Goal: Task Accomplishment & Management: Complete application form

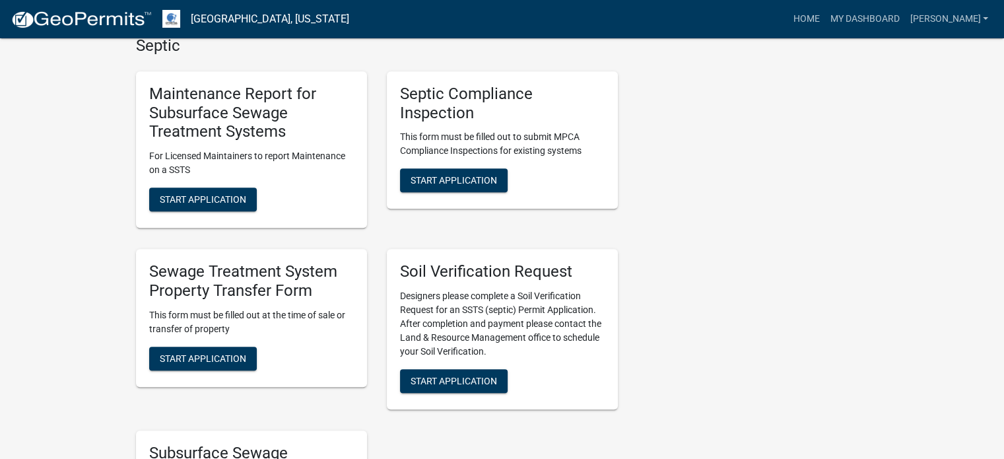
scroll to position [660, 0]
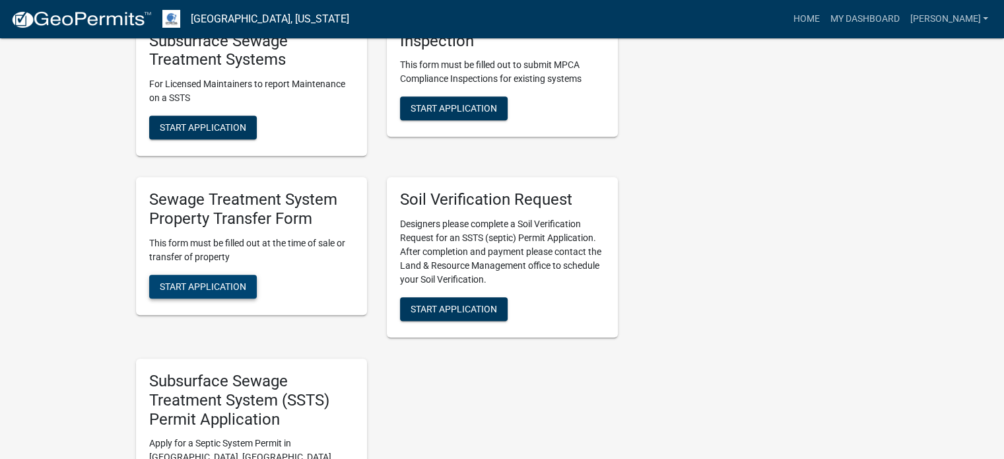
click at [215, 283] on span "Start Application" at bounding box center [203, 286] width 86 height 11
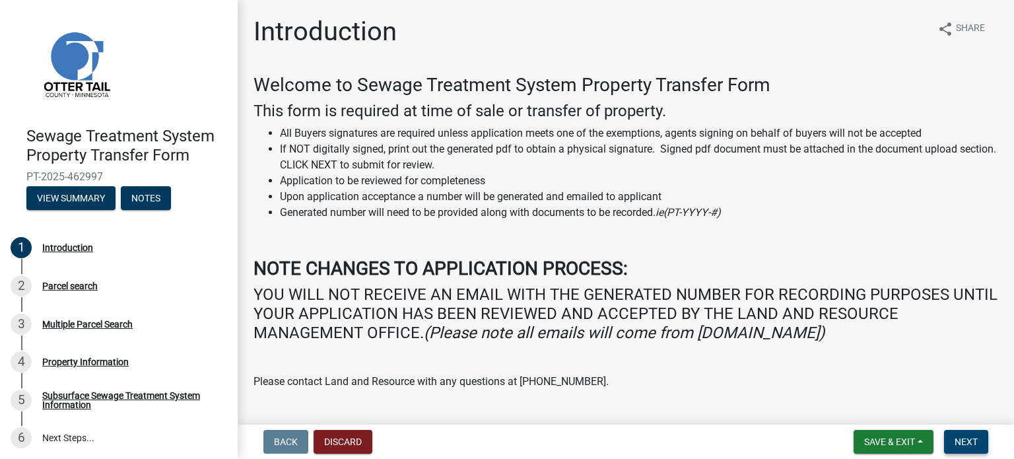
click at [967, 435] on button "Next" at bounding box center [966, 442] width 44 height 24
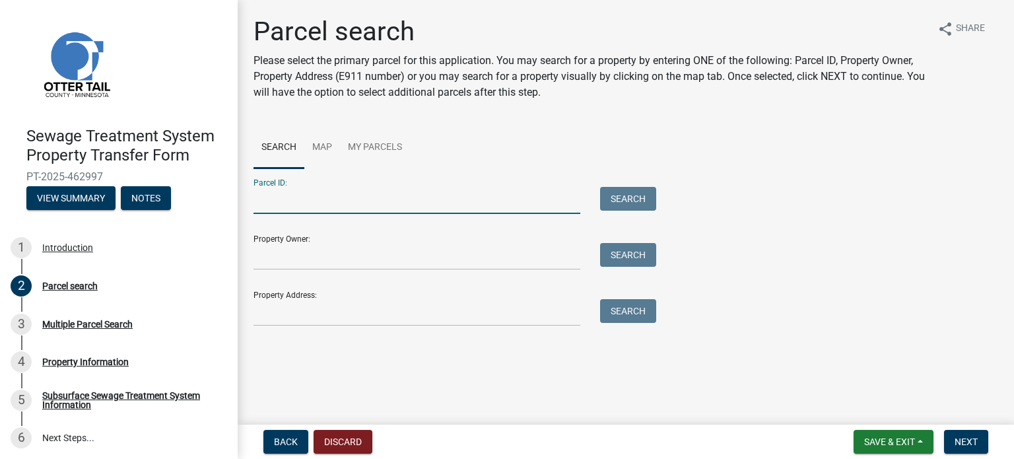
click at [266, 205] on input "Parcel ID:" at bounding box center [416, 200] width 327 height 27
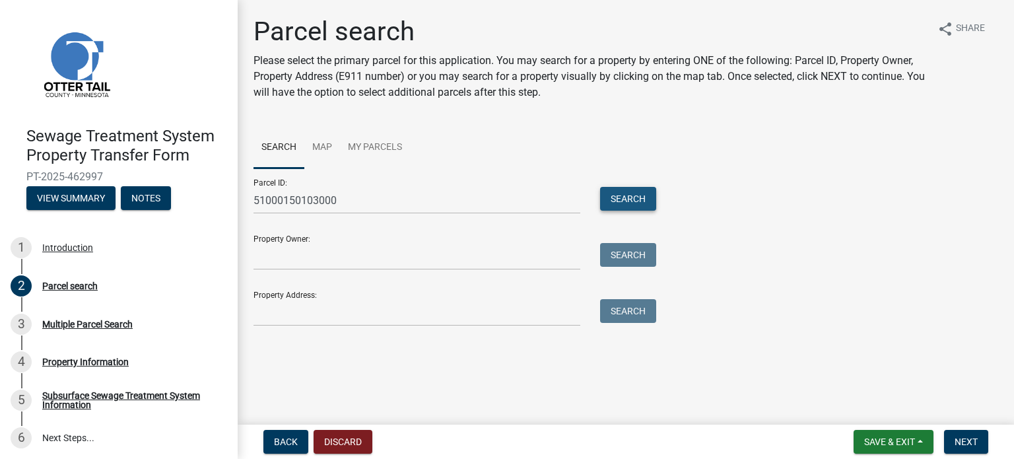
click at [639, 199] on button "Search" at bounding box center [628, 199] width 56 height 24
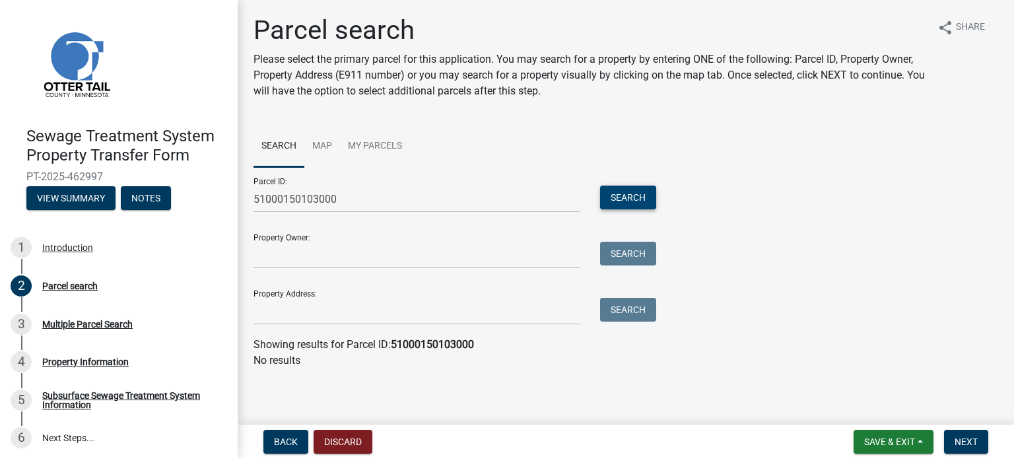
scroll to position [2, 0]
drag, startPoint x: 264, startPoint y: 197, endPoint x: 255, endPoint y: 177, distance: 22.2
click at [264, 197] on input "51000150103000" at bounding box center [416, 198] width 327 height 27
type input "52000150103000"
click at [631, 197] on button "Search" at bounding box center [628, 197] width 56 height 24
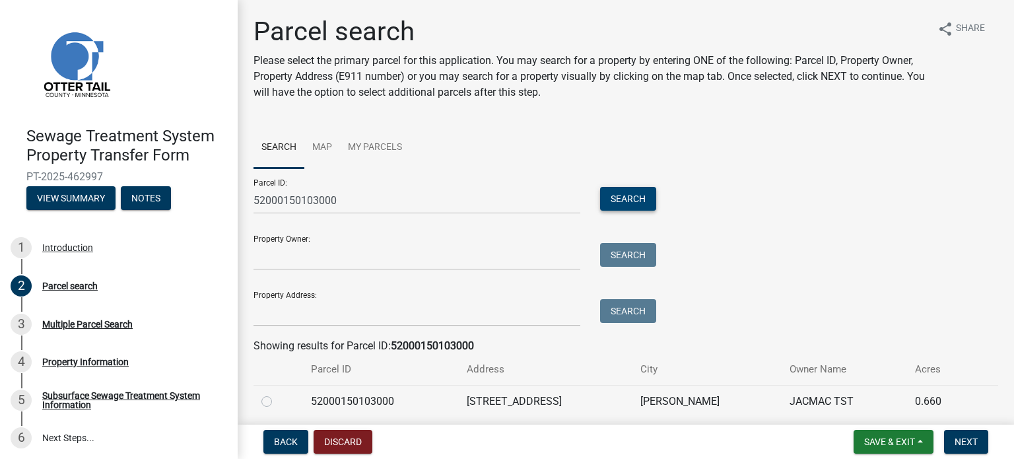
scroll to position [49, 0]
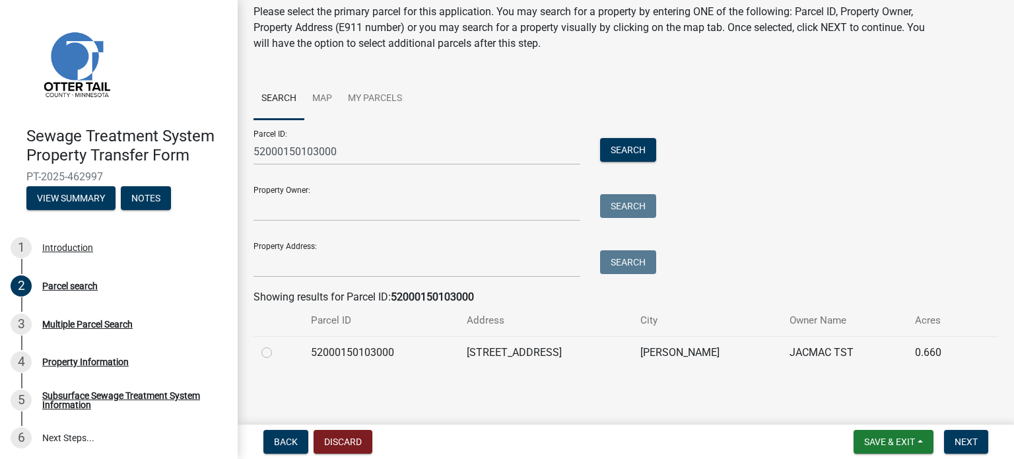
click at [277, 345] on label at bounding box center [277, 345] width 0 height 0
click at [277, 353] on input "radio" at bounding box center [281, 349] width 9 height 9
radio input "true"
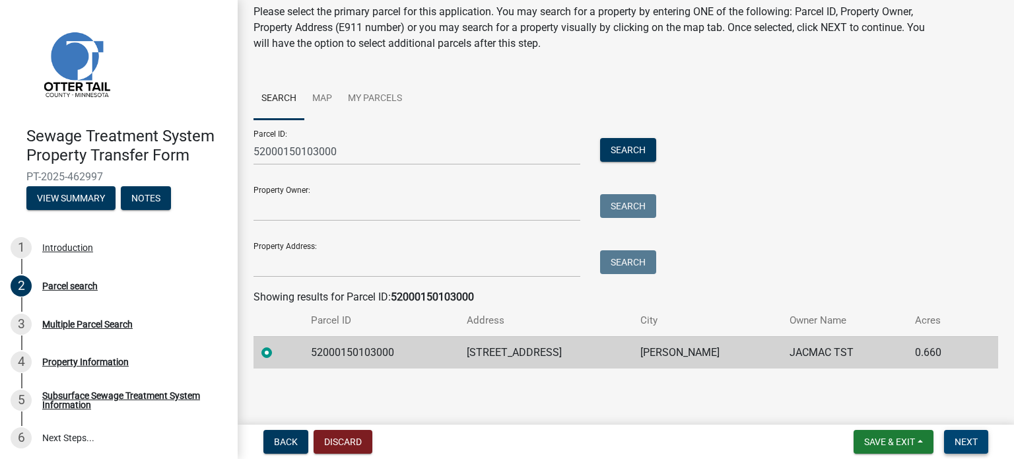
click at [955, 440] on span "Next" at bounding box center [966, 441] width 23 height 11
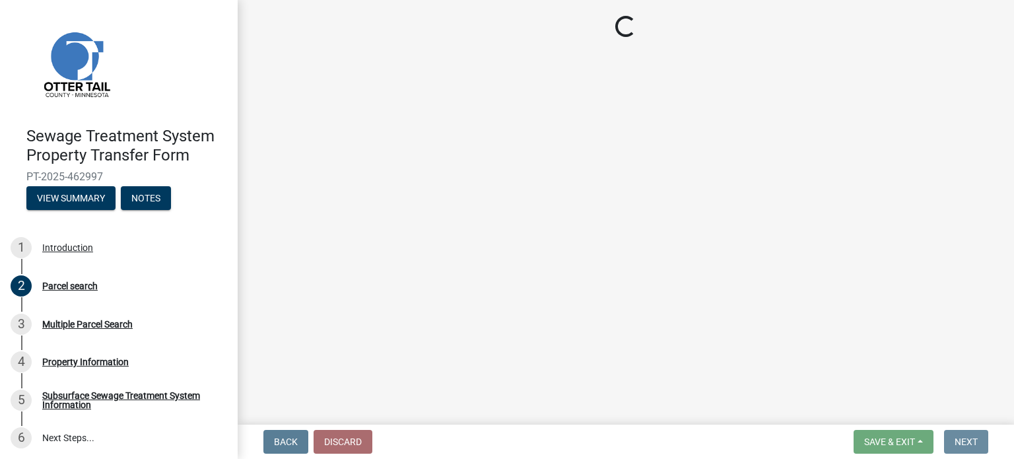
scroll to position [0, 0]
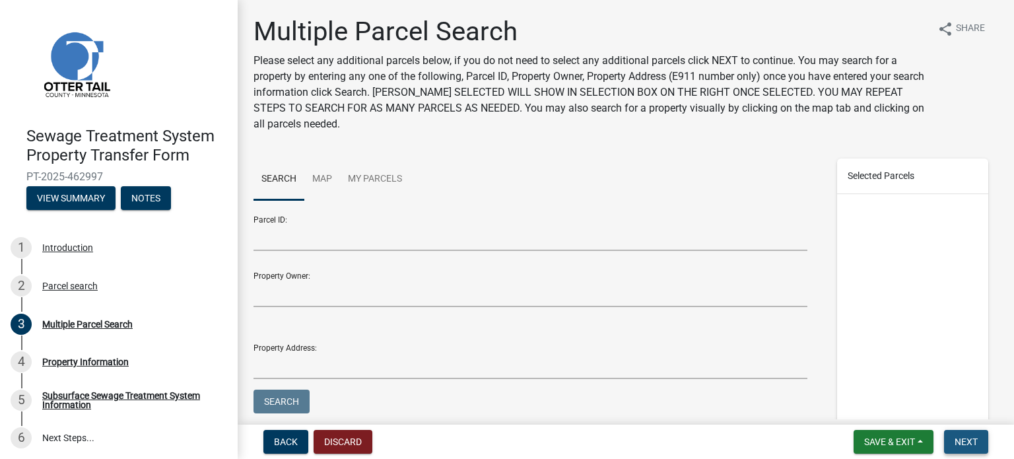
click at [955, 440] on span "Next" at bounding box center [966, 441] width 23 height 11
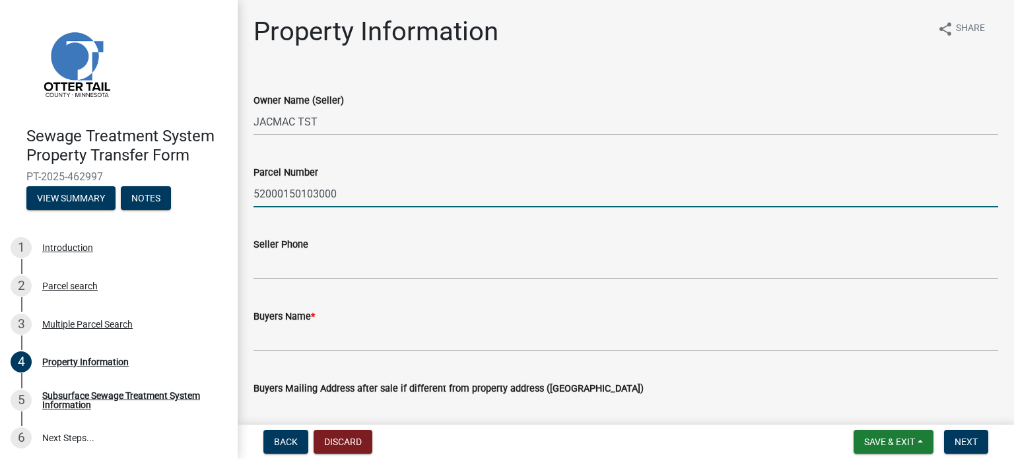
click at [355, 188] on input "52000150103000" at bounding box center [625, 193] width 745 height 27
type input "52000150103000 - part"
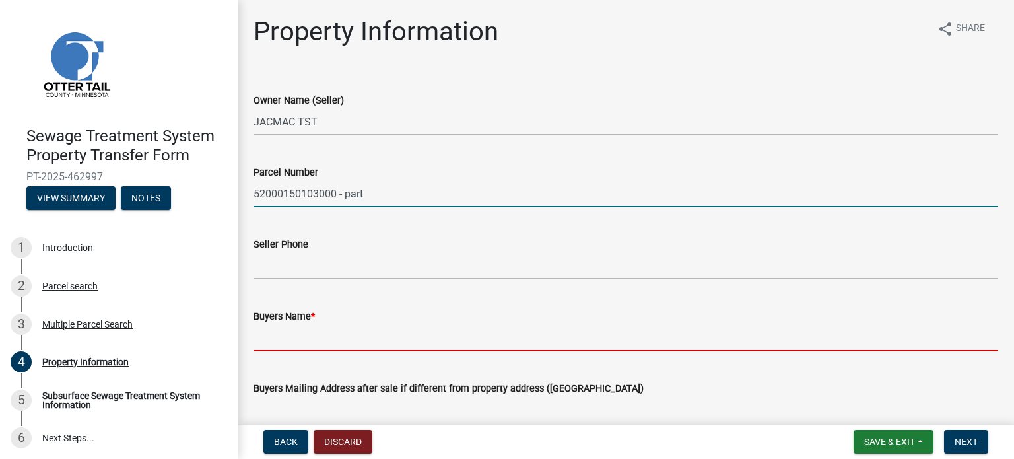
click at [262, 331] on input "Buyers Name *" at bounding box center [625, 337] width 745 height 27
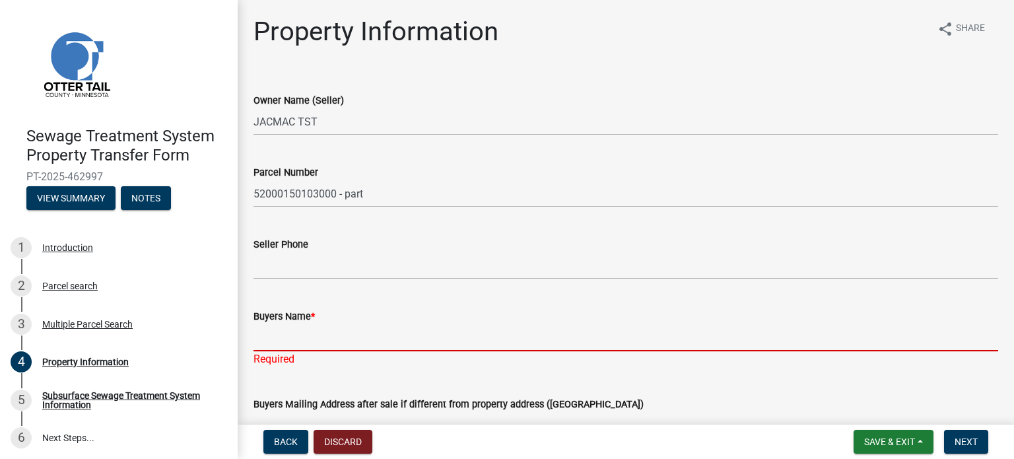
click at [268, 343] on input "Buyers Name *" at bounding box center [625, 337] width 745 height 27
paste input "[PERSON_NAME] and [PERSON_NAME]"
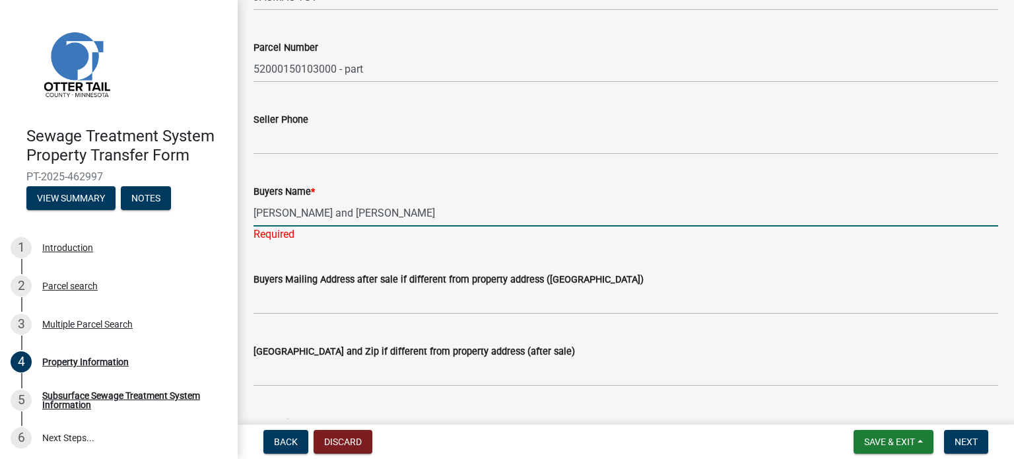
scroll to position [132, 0]
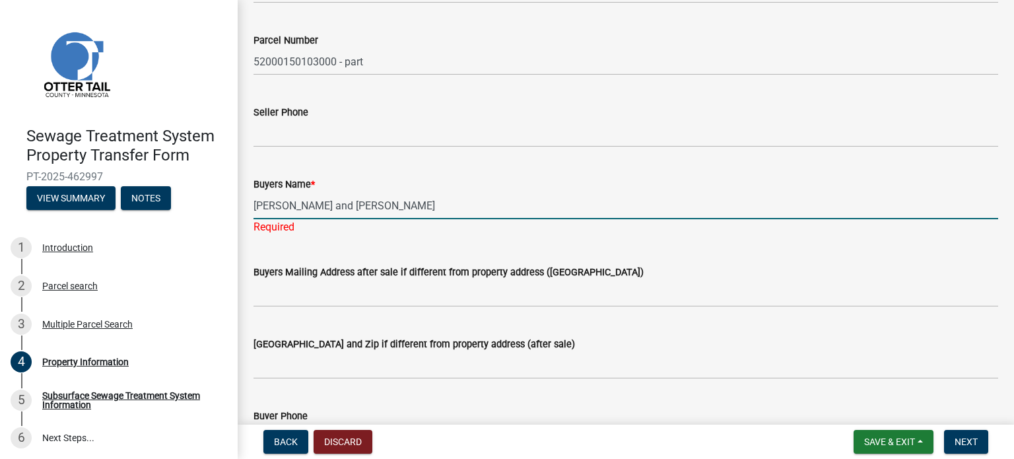
type input "[PERSON_NAME] and [PERSON_NAME]"
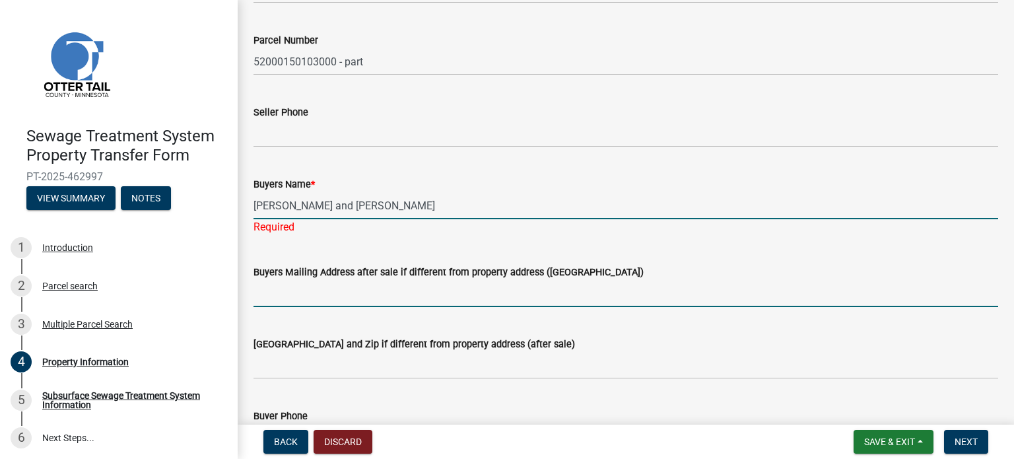
drag, startPoint x: 260, startPoint y: 300, endPoint x: 370, endPoint y: 306, distance: 109.7
click at [260, 300] on wm-data-entity-input "Buyers Mailing Address after sale if different from property address ([GEOGRAPH…" at bounding box center [625, 282] width 745 height 72
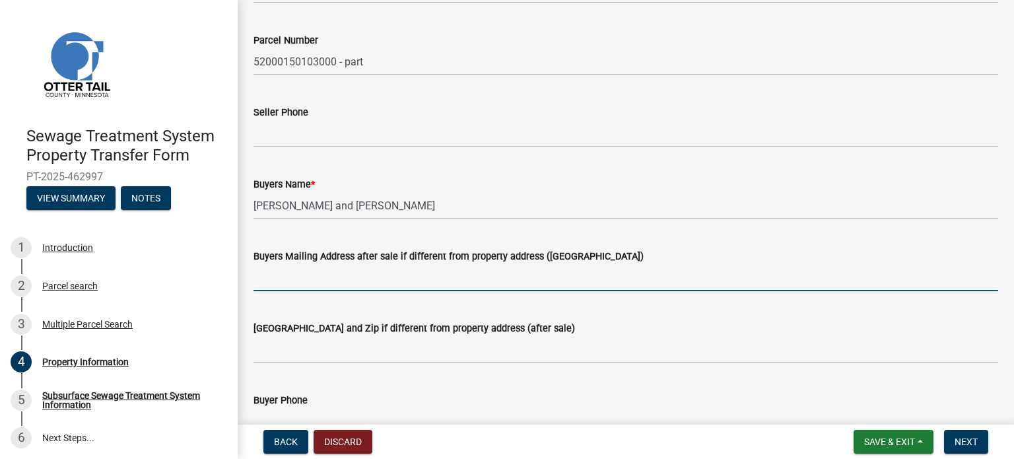
click at [271, 279] on input "Buyers Mailing Address after sale if different from property address ([GEOGRAPH…" at bounding box center [625, 277] width 745 height 27
paste input "[STREET_ADDRESS]"
type input "[STREET_ADDRESS]"
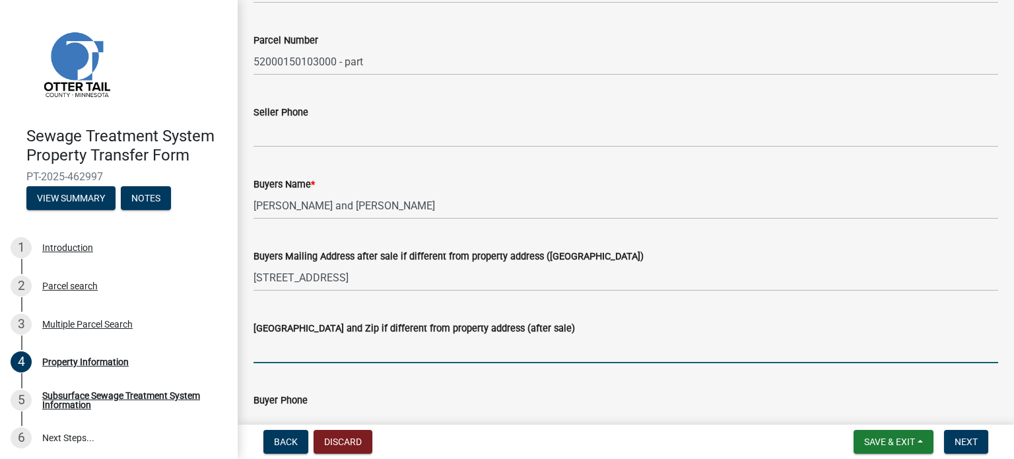
click at [265, 351] on input "[GEOGRAPHIC_DATA] and Zip if different from property address (after sale)" at bounding box center [625, 349] width 745 height 27
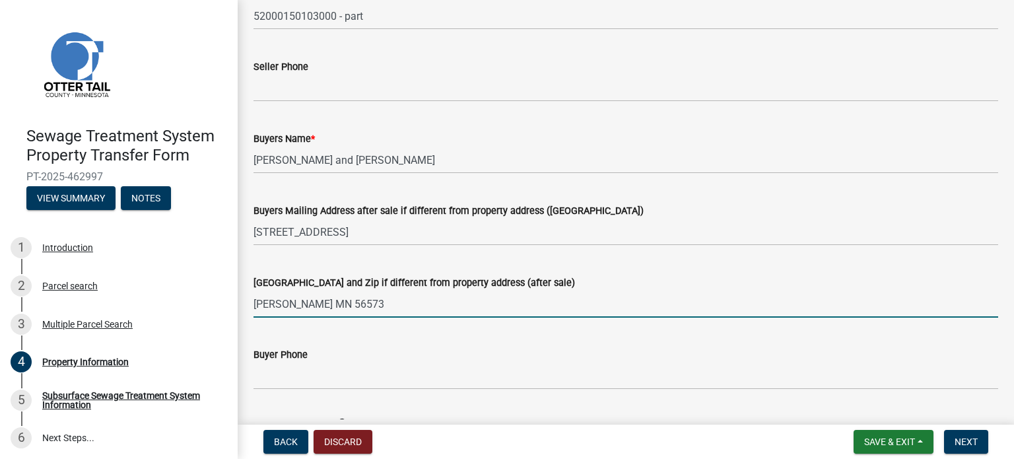
scroll to position [198, 0]
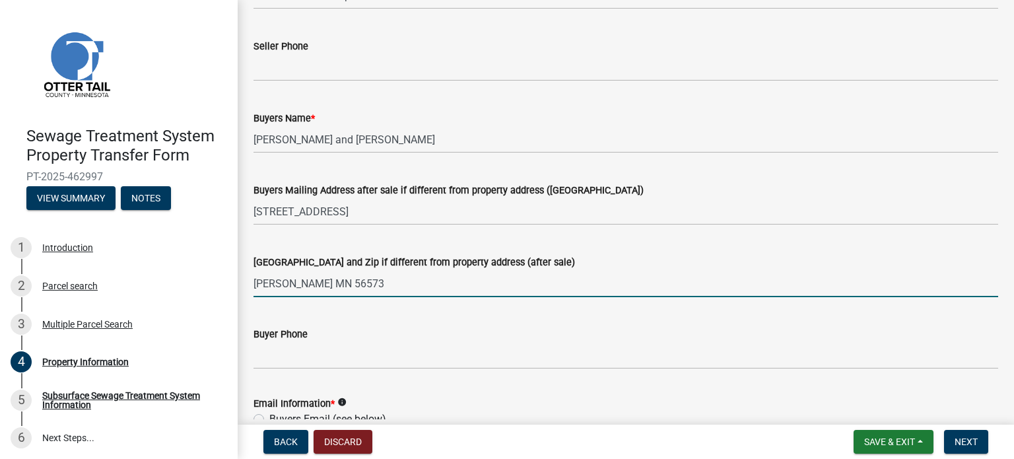
type input "[PERSON_NAME] MN 56573"
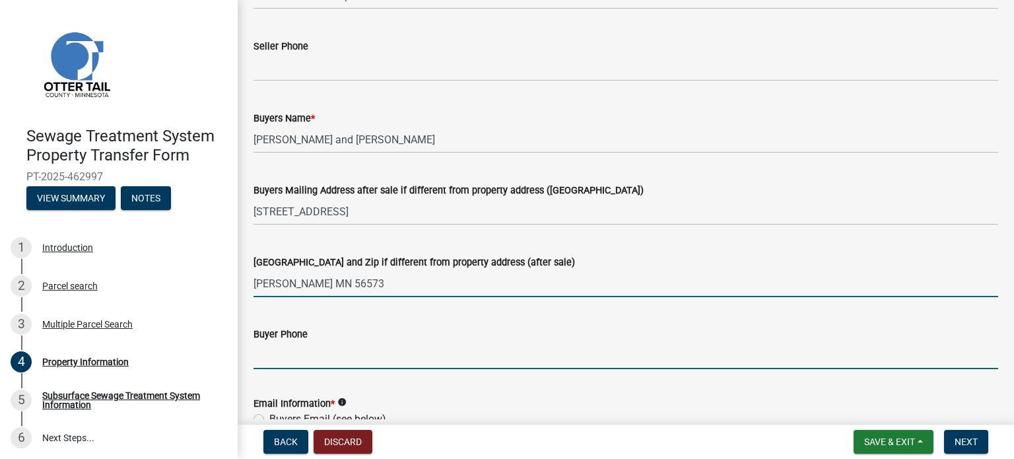
click at [269, 357] on input "Buyer Phone" at bounding box center [625, 355] width 745 height 27
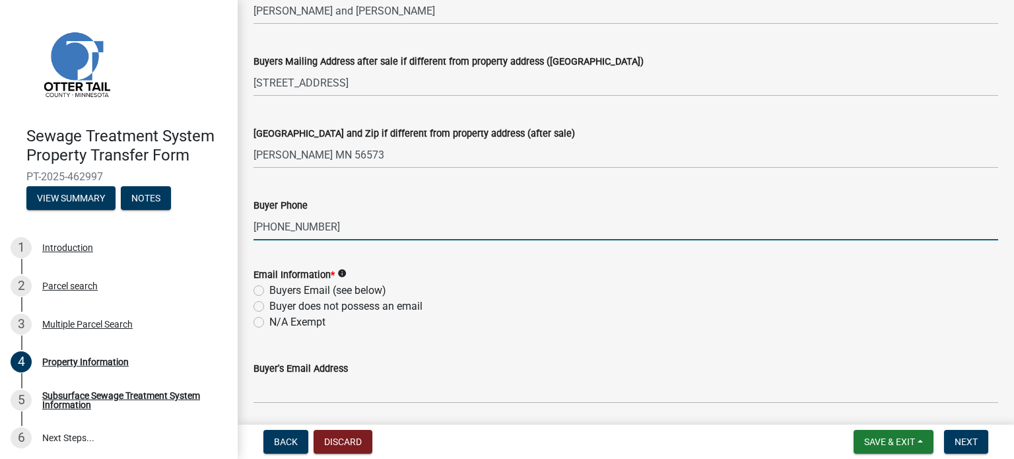
scroll to position [330, 0]
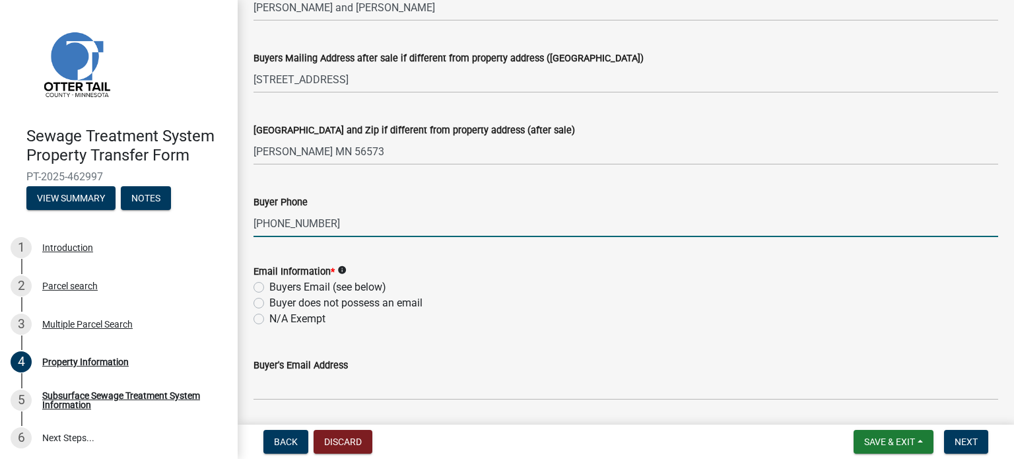
type input "[PHONE_NUMBER]"
click at [269, 320] on label "N/A Exempt" at bounding box center [297, 319] width 56 height 16
click at [269, 320] on input "N/A Exempt" at bounding box center [273, 315] width 9 height 9
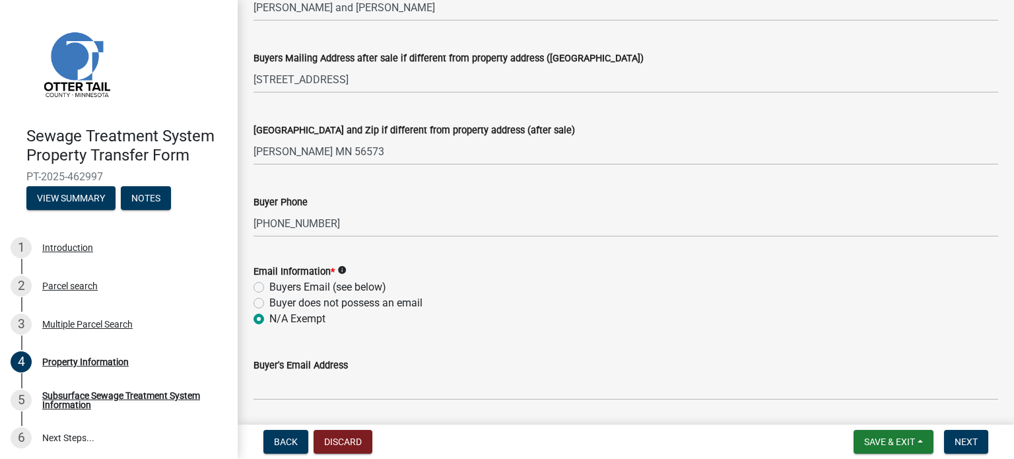
radio input "true"
click at [968, 442] on span "Next" at bounding box center [966, 441] width 23 height 11
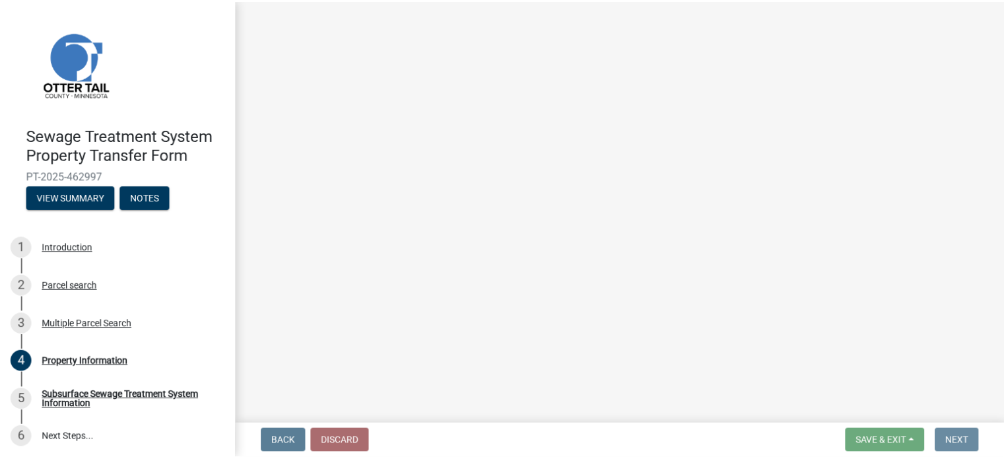
scroll to position [0, 0]
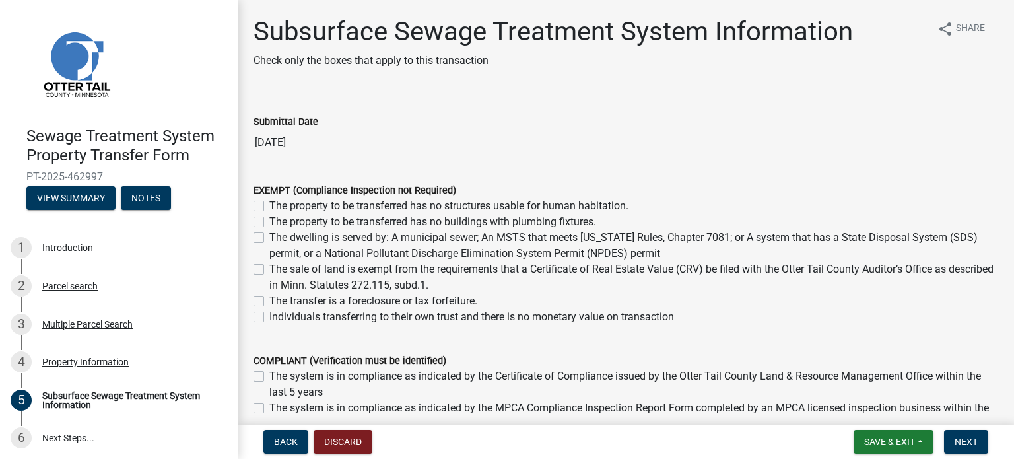
click at [269, 223] on label "The property to be transferred has no buildings with plumbing fixtures." at bounding box center [432, 222] width 327 height 16
click at [269, 222] on input "The property to be transferred has no buildings with plumbing fixtures." at bounding box center [273, 218] width 9 height 9
checkbox input "true"
checkbox input "false"
checkbox input "true"
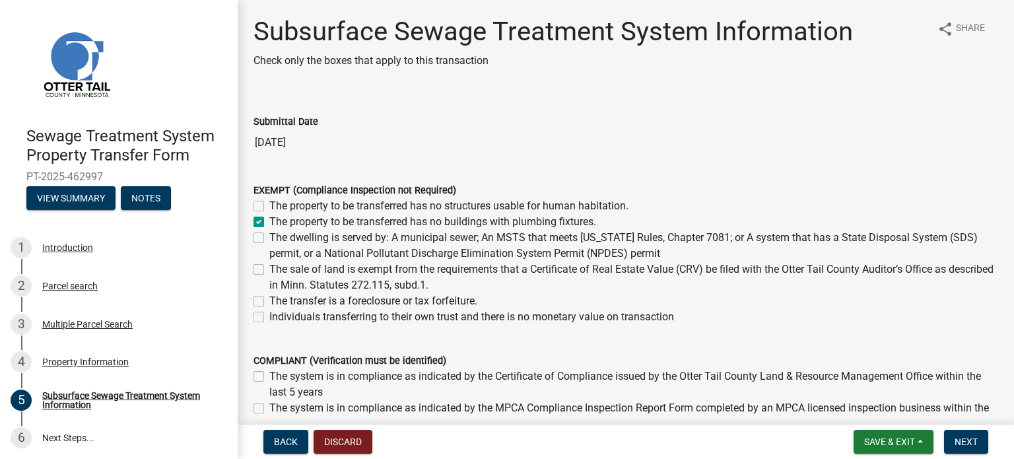
checkbox input "false"
click at [269, 266] on label "The sale of land is exempt from the requirements that a Certificate of Real Est…" at bounding box center [633, 277] width 729 height 32
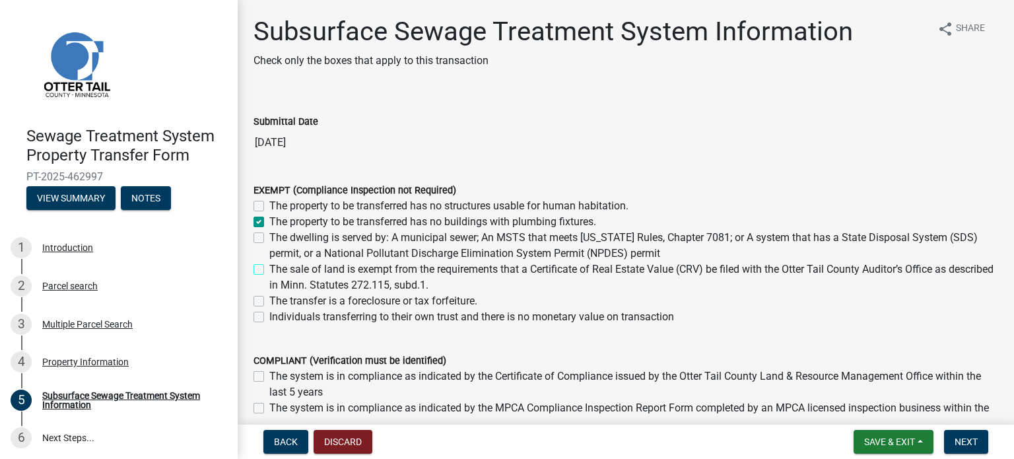
click at [269, 266] on input "The sale of land is exempt from the requirements that a Certificate of Real Est…" at bounding box center [273, 265] width 9 height 9
checkbox input "true"
checkbox input "false"
checkbox input "true"
checkbox input "false"
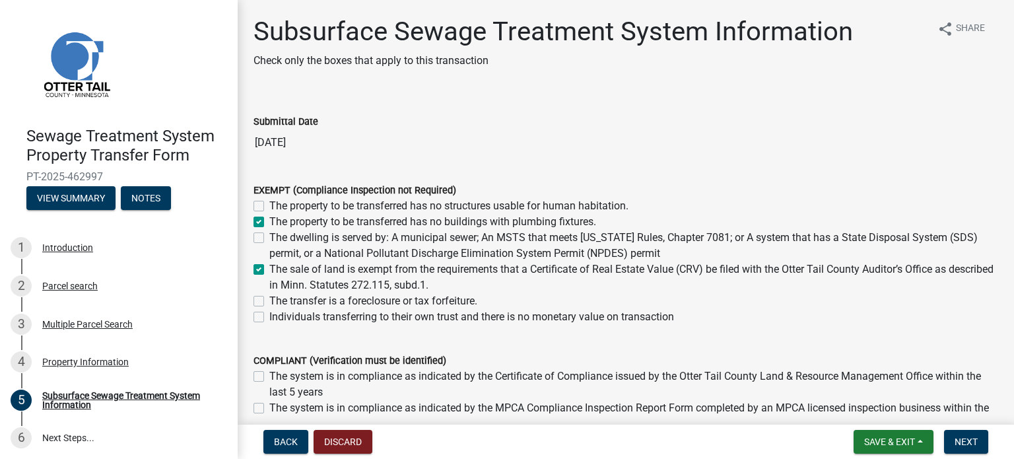
checkbox input "true"
checkbox input "false"
click at [966, 443] on span "Next" at bounding box center [966, 441] width 23 height 11
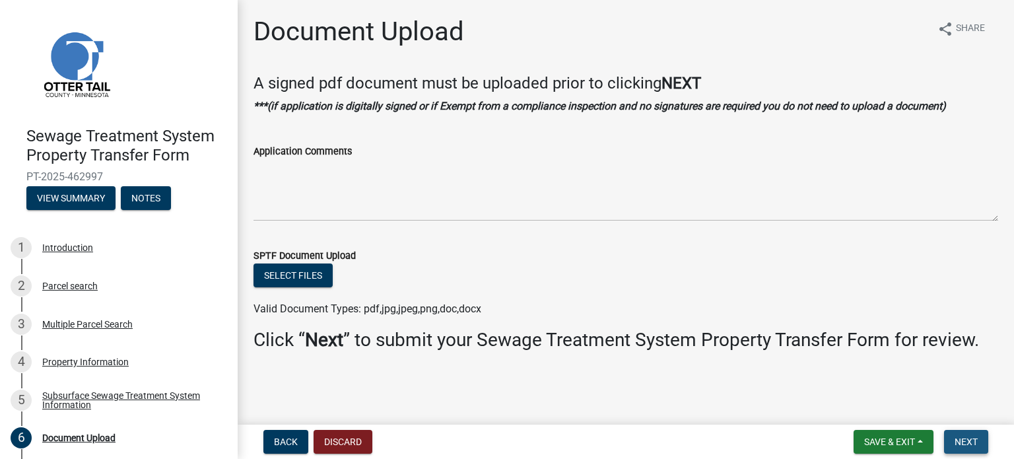
click at [966, 444] on span "Next" at bounding box center [966, 441] width 23 height 11
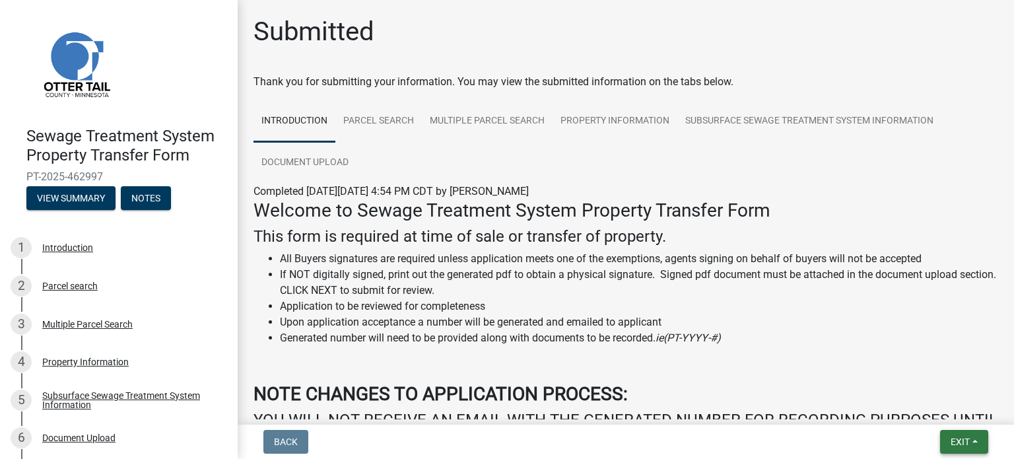
click at [969, 442] on span "Exit" at bounding box center [960, 441] width 19 height 11
click at [935, 411] on button "Save & Exit" at bounding box center [936, 407] width 106 height 32
